Goal: Task Accomplishment & Management: Use online tool/utility

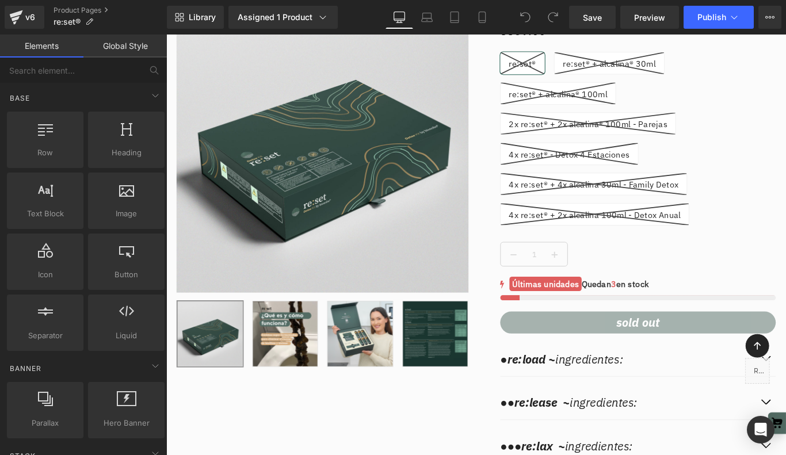
scroll to position [10460, 0]
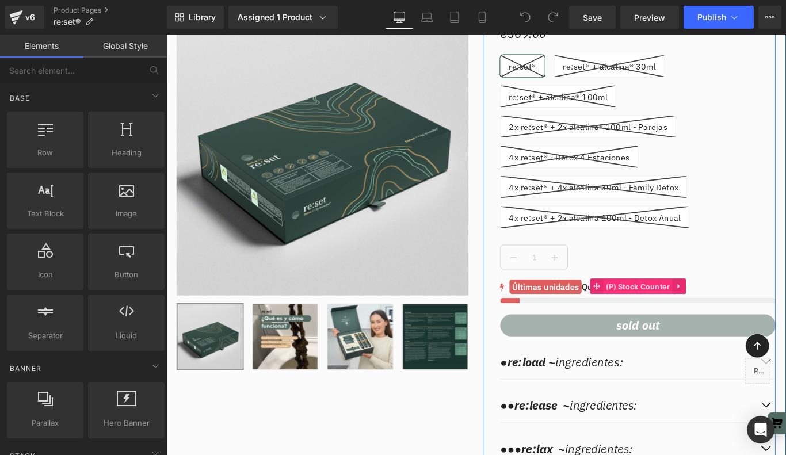
click at [678, 310] on span "(P) Stock Counter" at bounding box center [696, 318] width 78 height 17
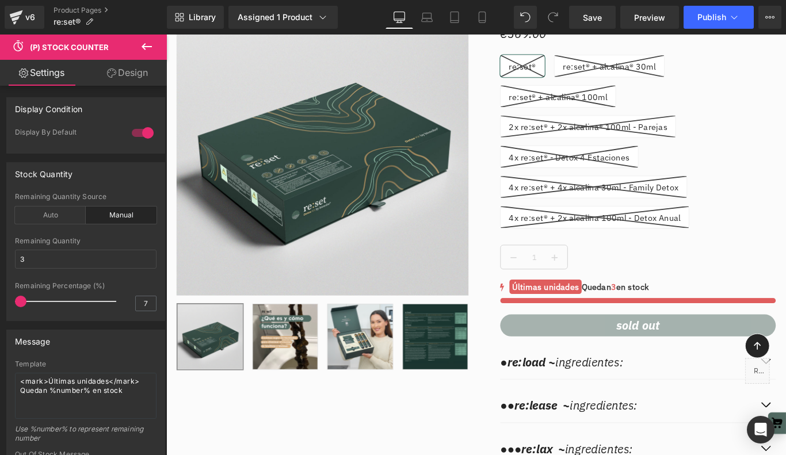
drag, startPoint x: 25, startPoint y: 303, endPoint x: -18, endPoint y: 300, distance: 43.2
click at [0, 300] on html "(P) Stock Counter You are previewing how the will restyle your page. You can no…" at bounding box center [393, 227] width 786 height 455
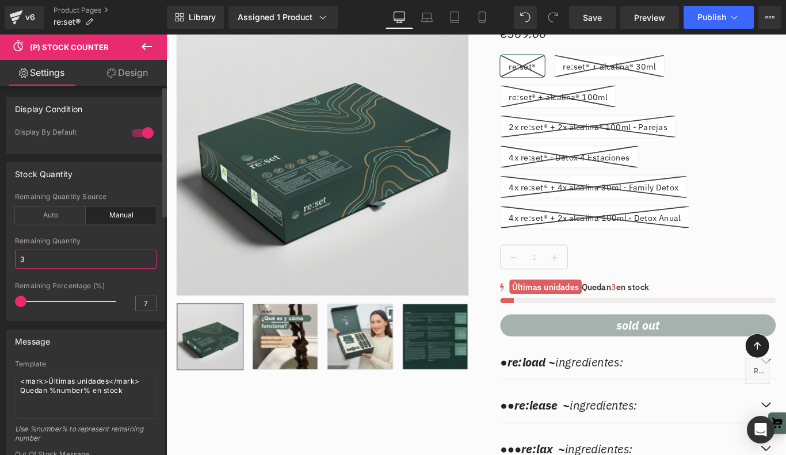
click at [30, 262] on input "3" at bounding box center [86, 259] width 142 height 19
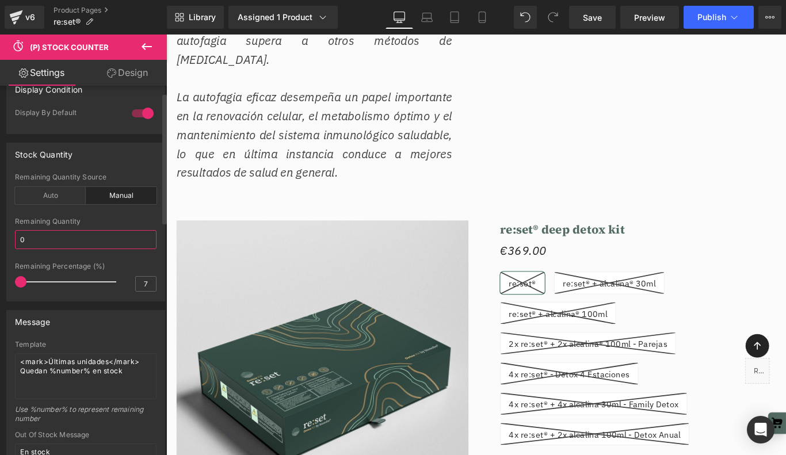
scroll to position [0, 0]
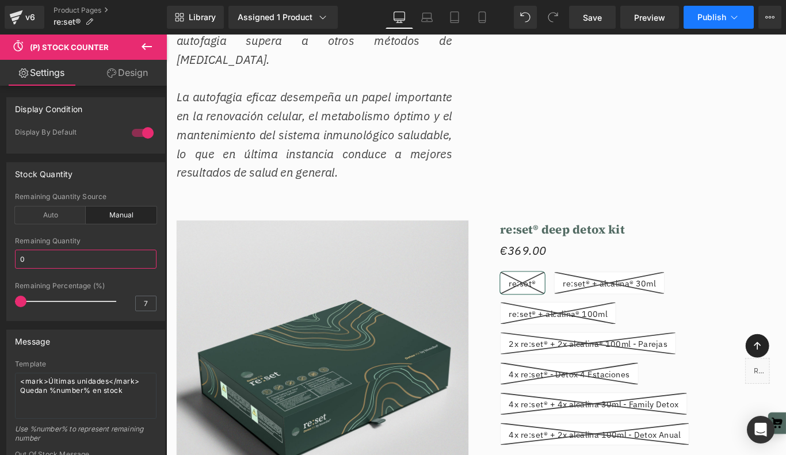
type input "0"
click at [713, 17] on span "Publish" at bounding box center [711, 17] width 29 height 9
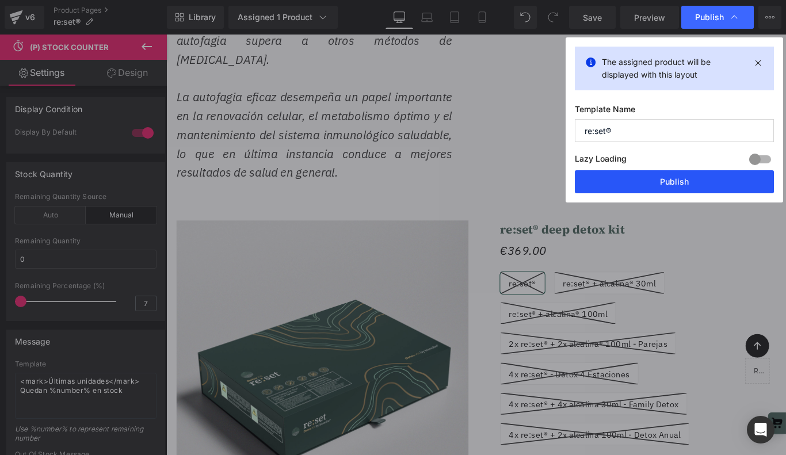
click at [644, 182] on button "Publish" at bounding box center [674, 181] width 199 height 23
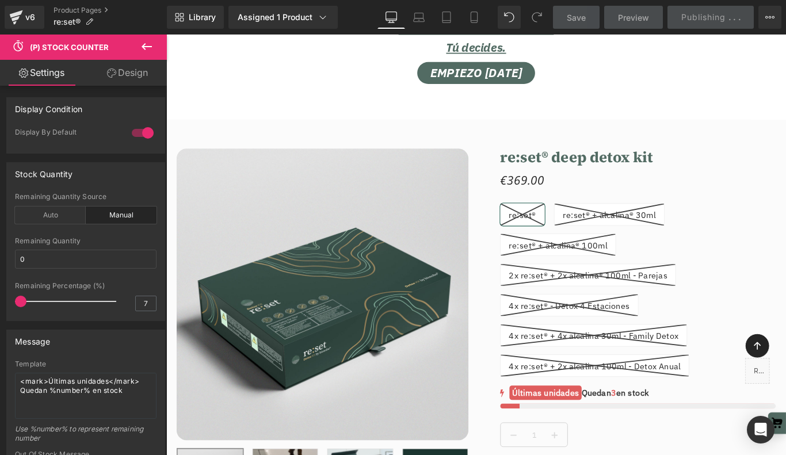
scroll to position [12890, 0]
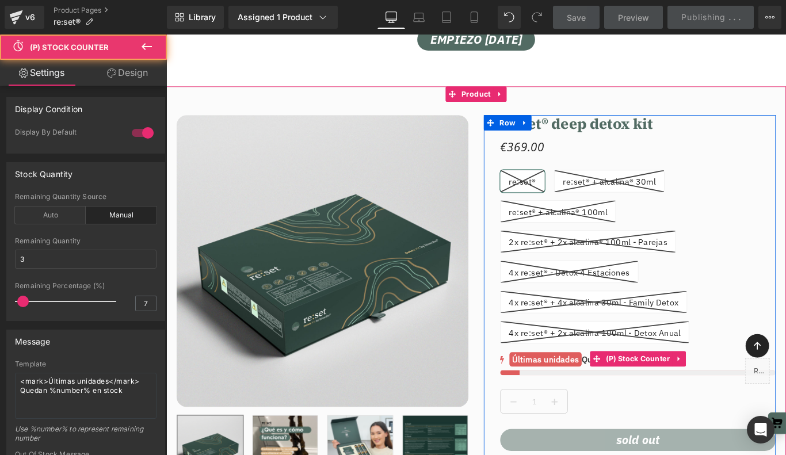
click at [574, 399] on mark "Últimas unidades" at bounding box center [592, 399] width 81 height 16
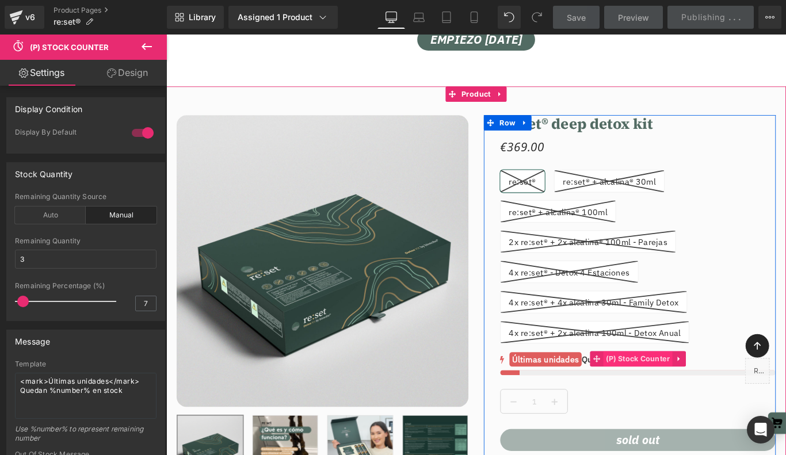
click at [700, 396] on span "(P) Stock Counter" at bounding box center [696, 398] width 78 height 17
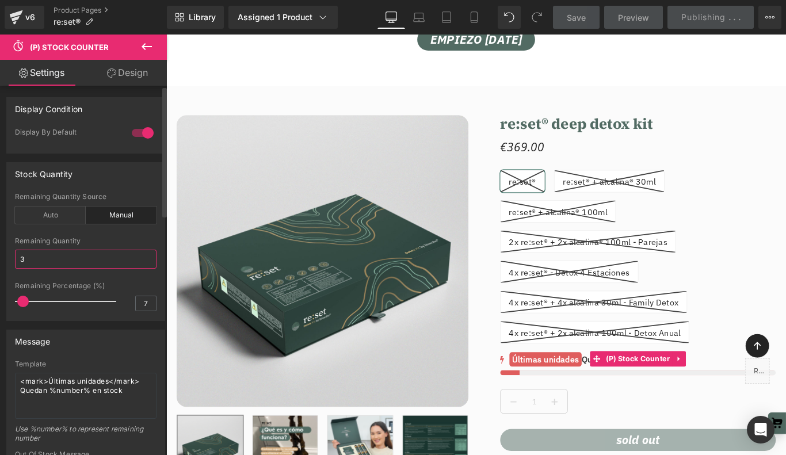
click at [29, 255] on input "3" at bounding box center [86, 259] width 142 height 19
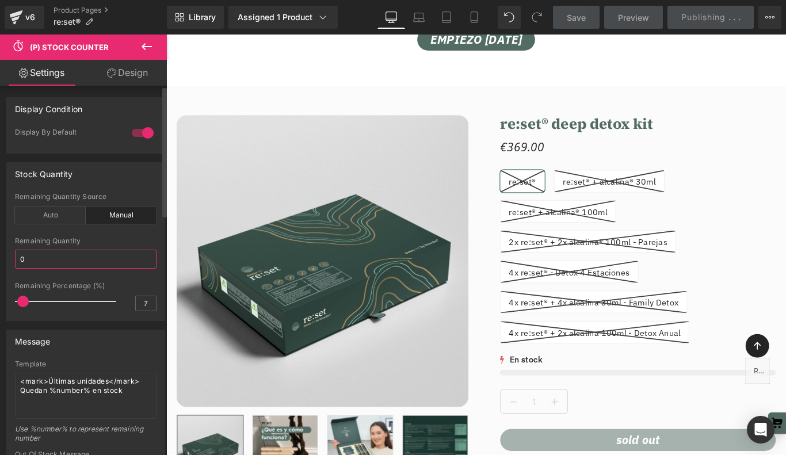
type input "0"
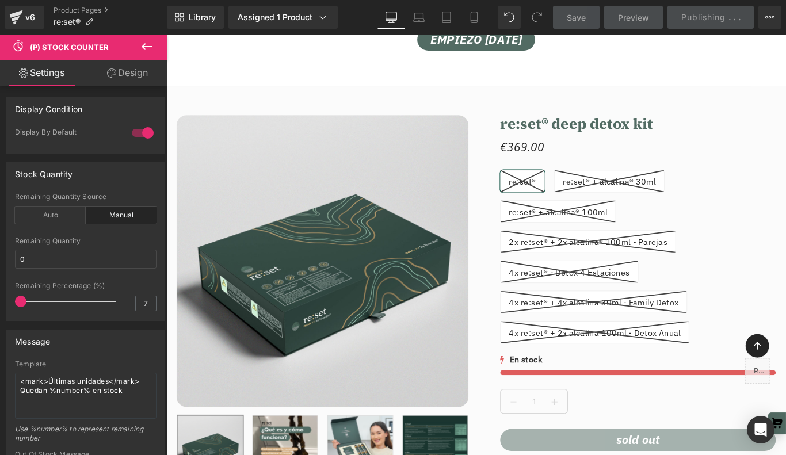
drag, startPoint x: 22, startPoint y: 305, endPoint x: -51, endPoint y: 296, distance: 74.2
click at [0, 296] on html "(P) Stock Counter You are previewing how the will restyle your page. You can no…" at bounding box center [393, 227] width 786 height 455
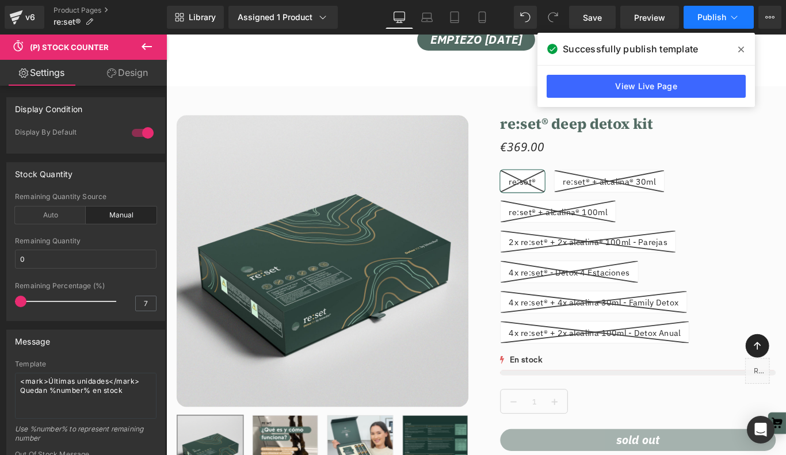
click at [712, 13] on span "Publish" at bounding box center [711, 17] width 29 height 9
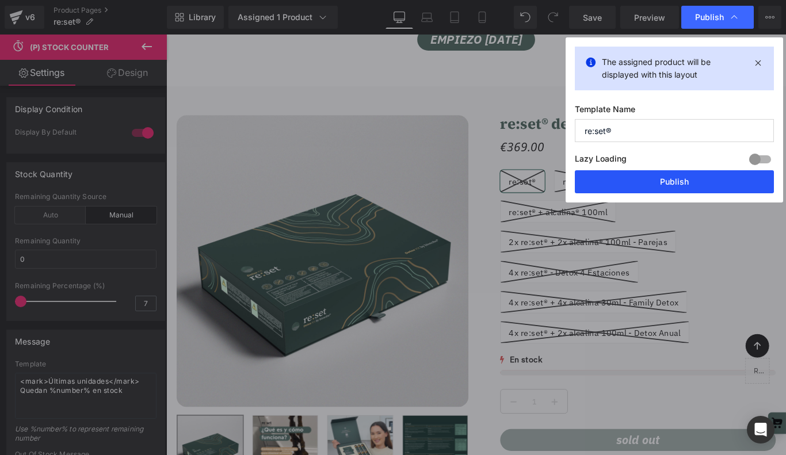
drag, startPoint x: 662, startPoint y: 192, endPoint x: 555, endPoint y: 177, distance: 108.1
click at [662, 192] on button "Publish" at bounding box center [674, 181] width 199 height 23
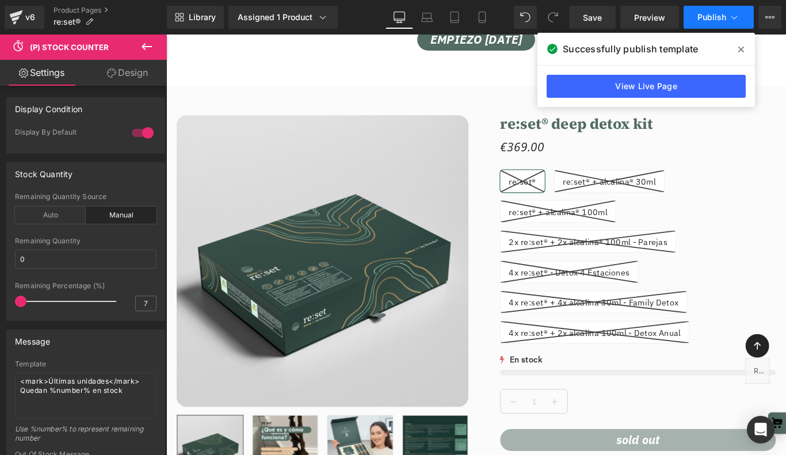
click at [735, 16] on icon at bounding box center [734, 18] width 12 height 12
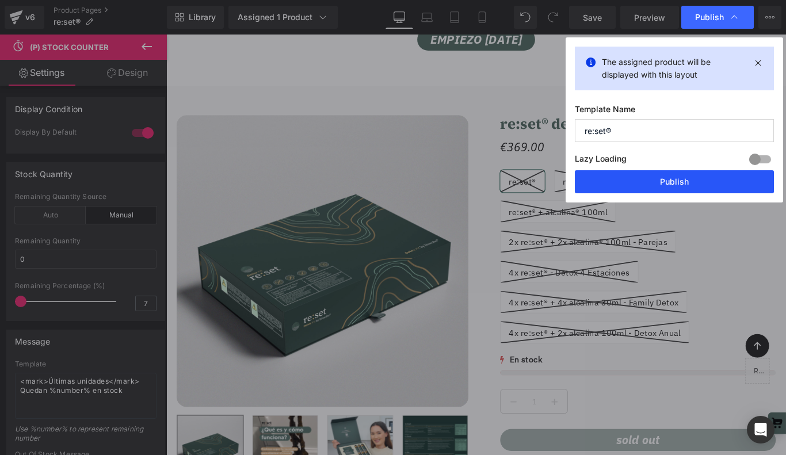
click at [672, 184] on button "Publish" at bounding box center [674, 181] width 199 height 23
